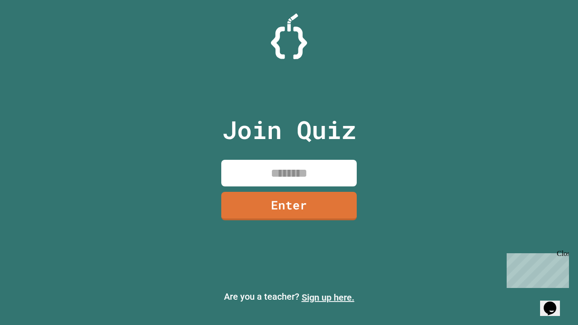
click at [328, 297] on link "Sign up here." at bounding box center [327, 297] width 53 height 11
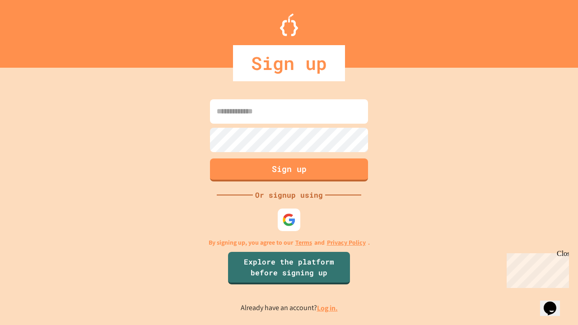
click at [328, 308] on link "Log in." at bounding box center [327, 307] width 21 height 9
